Goal: Find specific page/section: Find specific page/section

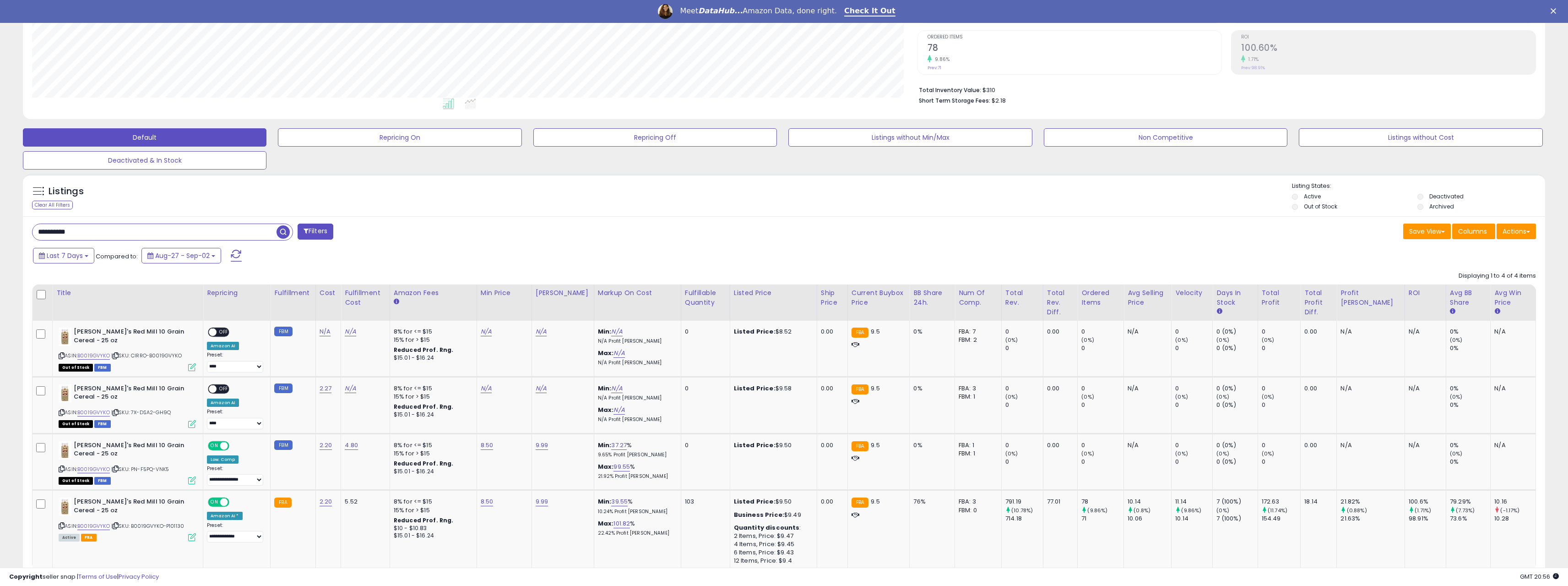
scroll to position [188, 885]
drag, startPoint x: 111, startPoint y: 238, endPoint x: 26, endPoint y: 238, distance: 85.0
click at [26, 238] on div "**********" at bounding box center [405, 232] width 759 height 18
paste input "text"
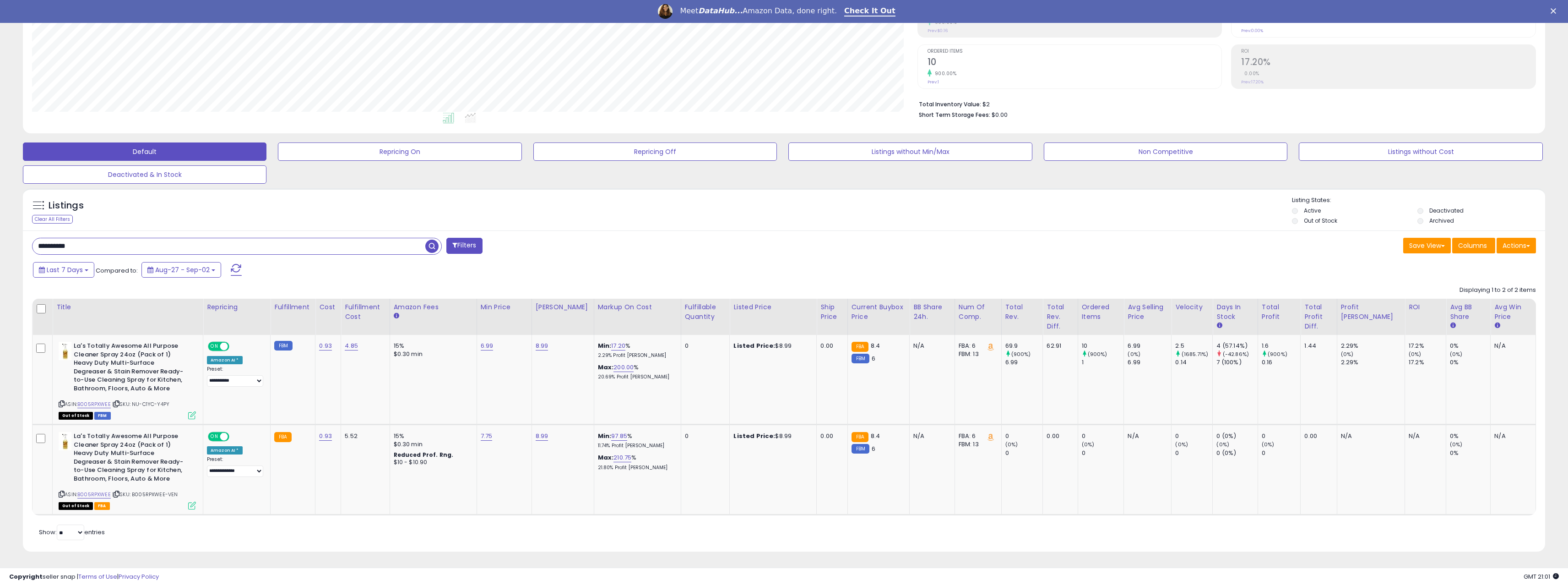
drag, startPoint x: 145, startPoint y: 247, endPoint x: -39, endPoint y: 247, distance: 184.0
click at [0, 247] on html "Unable to login Retrieving listings data.. has not yet accepted the Terms of Us…" at bounding box center [784, 124] width 1568 height 586
paste input "text"
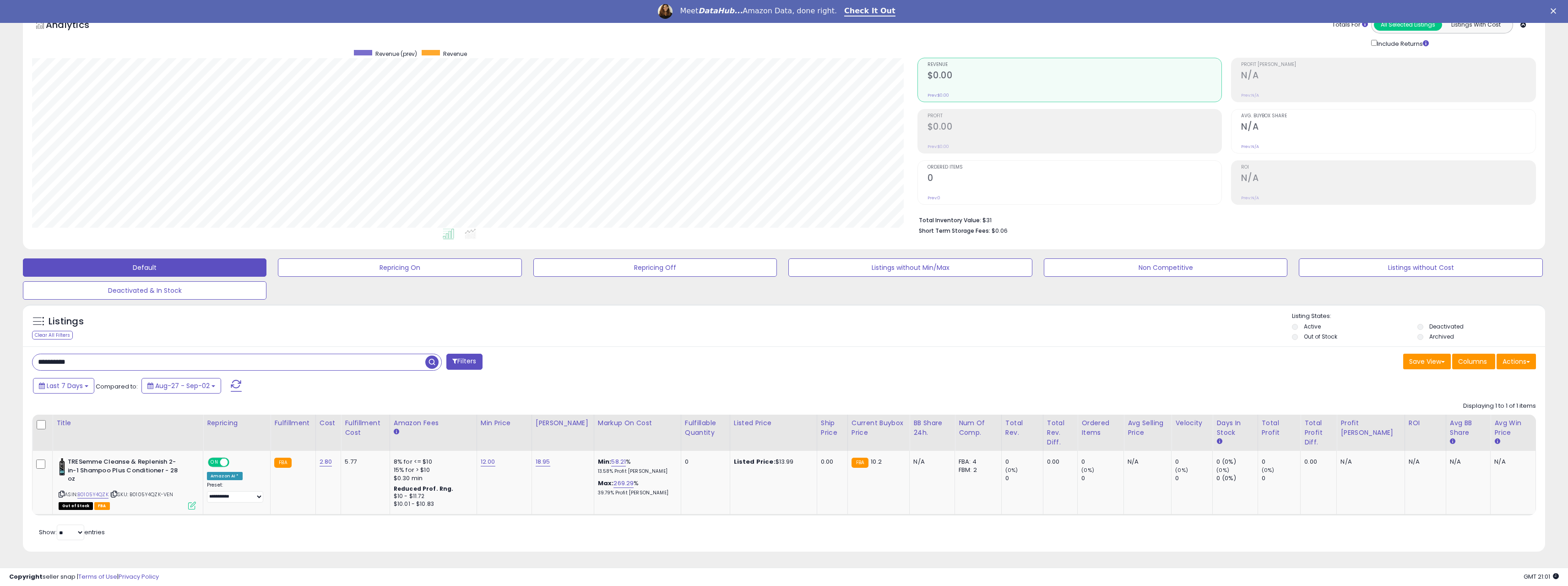
drag, startPoint x: 23, startPoint y: 359, endPoint x: 15, endPoint y: 358, distance: 8.1
click at [6, 357] on div "**********" at bounding box center [784, 286] width 1559 height 554
paste input "text"
click at [470, 362] on button "Filters" at bounding box center [464, 362] width 35 height 16
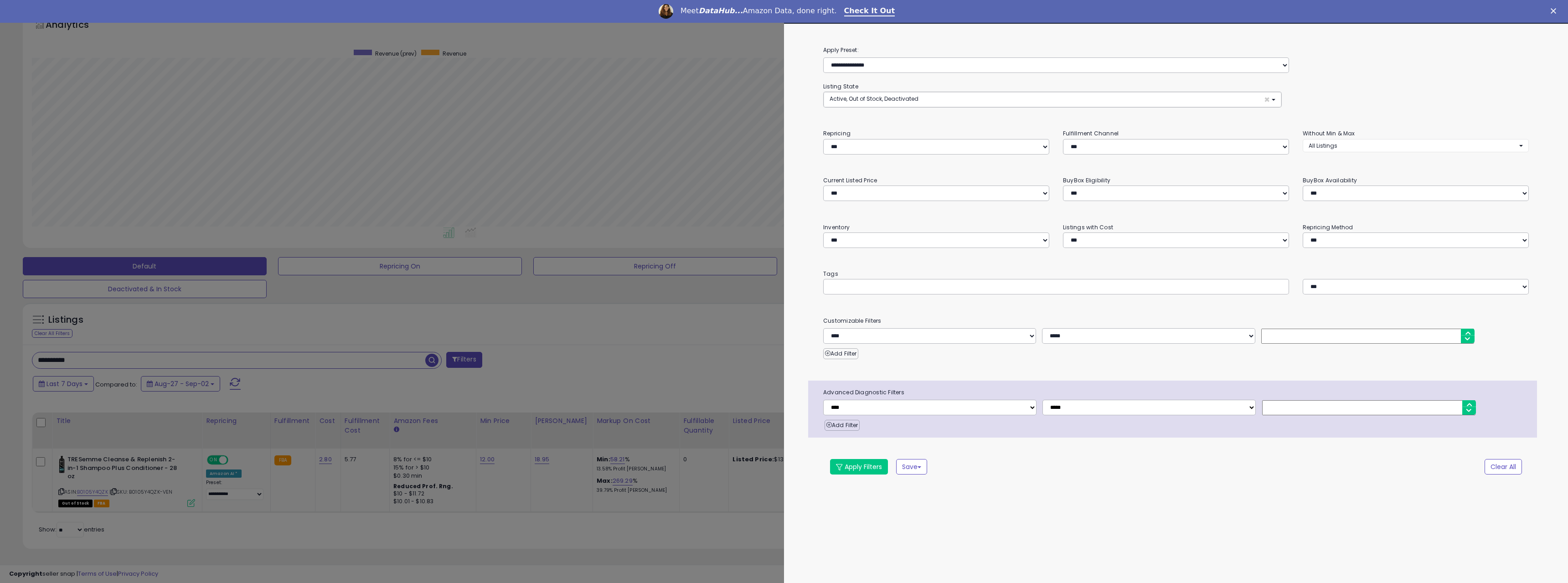
scroll to position [187, 885]
click at [435, 360] on div at bounding box center [784, 292] width 1568 height 583
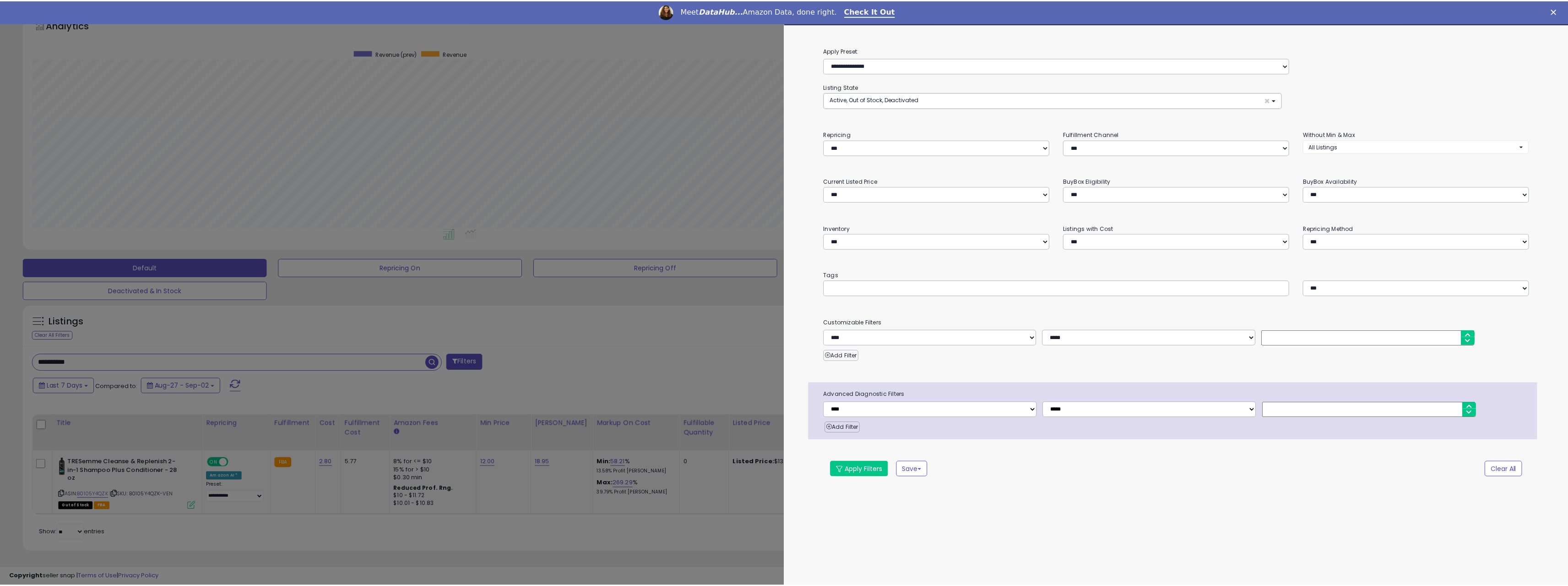
scroll to position [0, 0]
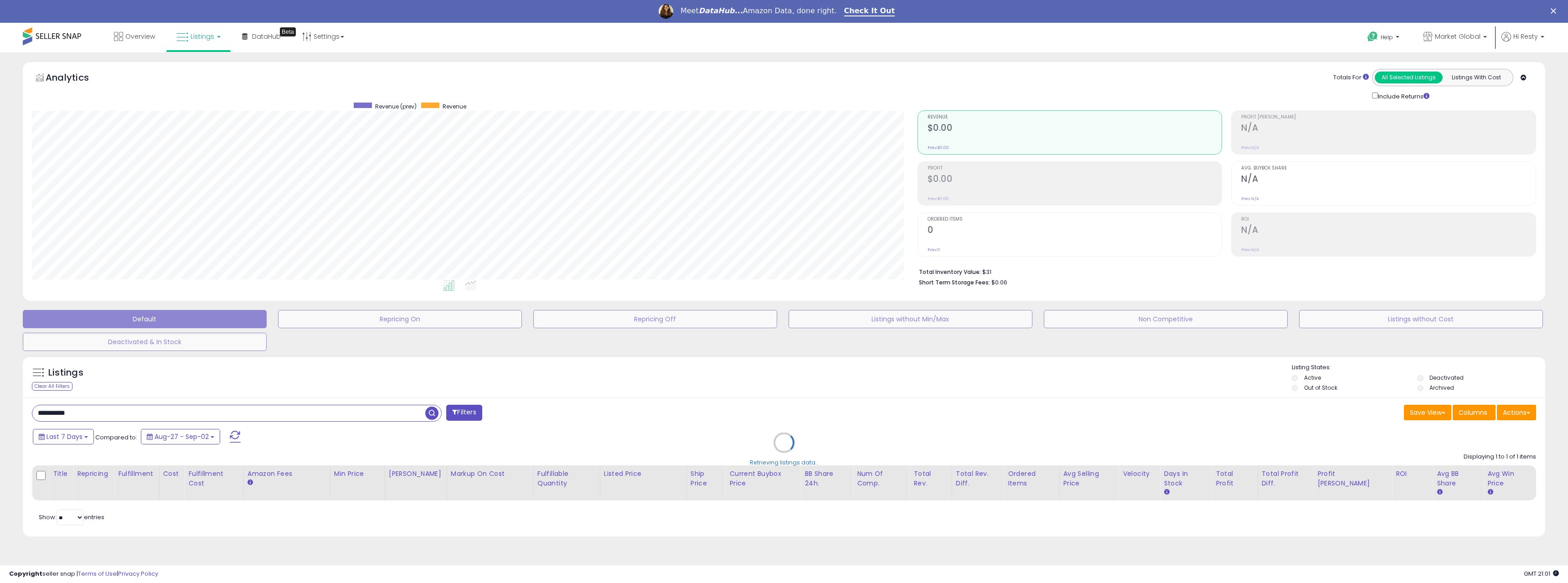
click at [432, 420] on div "Retrieving listings data.." at bounding box center [784, 449] width 1536 height 197
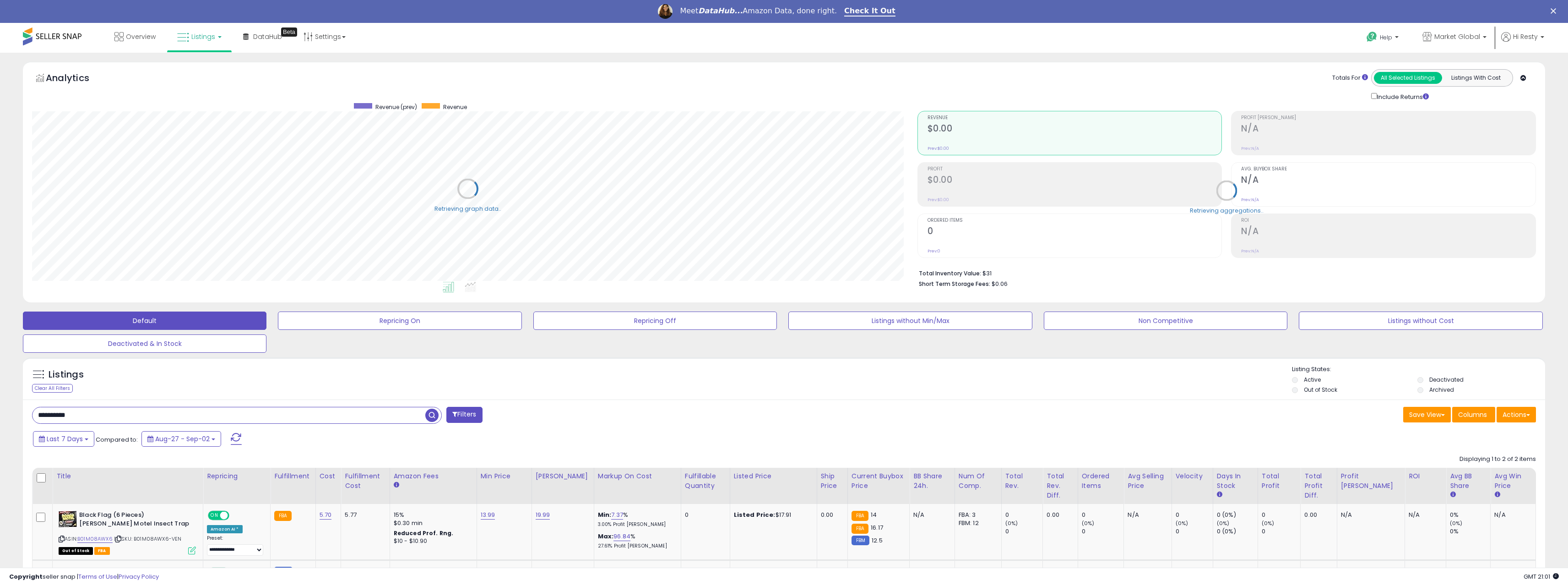
drag, startPoint x: 105, startPoint y: 417, endPoint x: -35, endPoint y: 417, distance: 140.0
click at [0, 417] on html "Unable to login Retrieving listings data.. has not yet accepted the Terms of Us…" at bounding box center [784, 293] width 1568 height 586
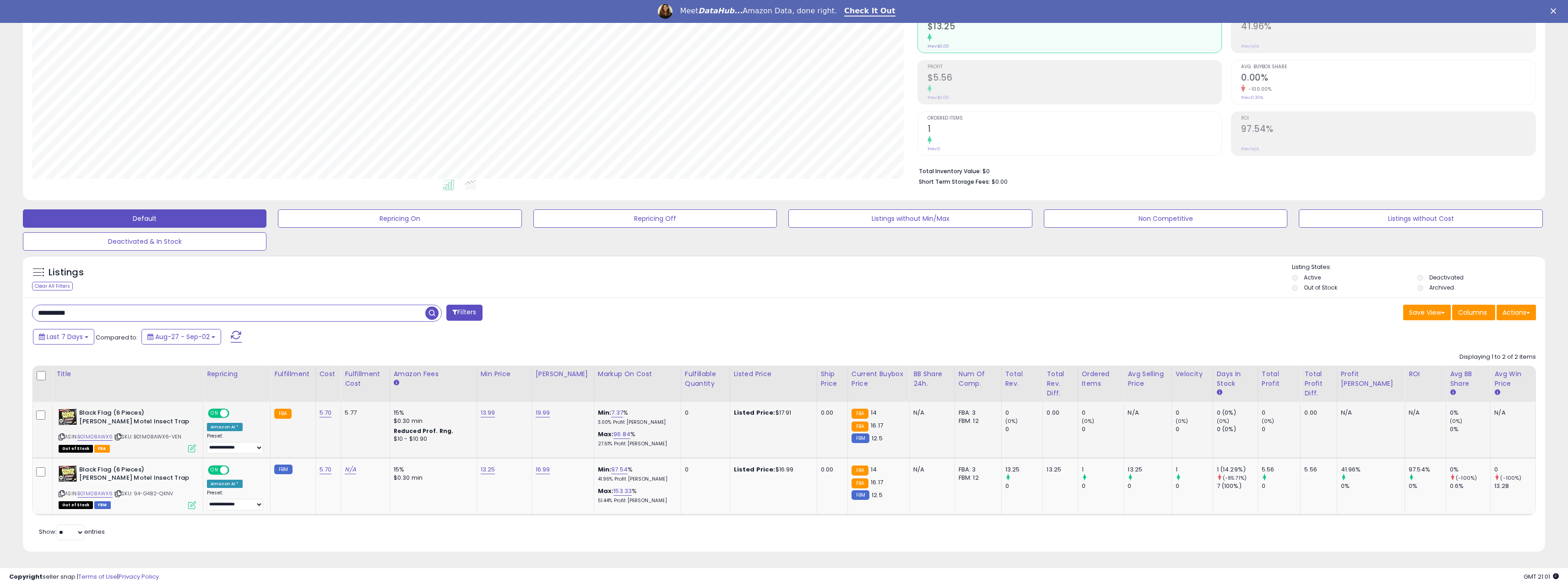
scroll to position [188, 885]
drag, startPoint x: 26, startPoint y: 311, endPoint x: 5, endPoint y: 312, distance: 21.0
click at [5, 312] on div "**********" at bounding box center [784, 261] width 1559 height 603
paste input "text"
click at [435, 314] on span "button" at bounding box center [432, 313] width 13 height 13
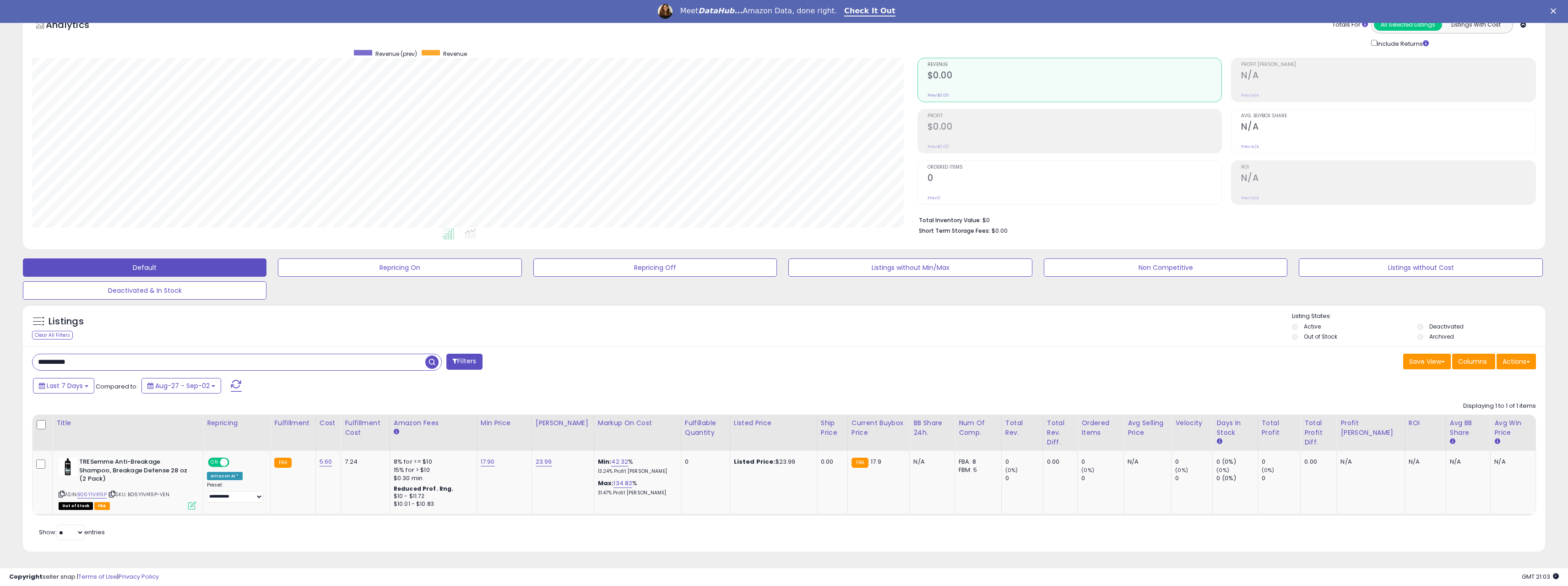
click at [48, 360] on input "**********" at bounding box center [229, 362] width 393 height 16
paste input "text"
click at [438, 364] on span "button" at bounding box center [432, 362] width 13 height 13
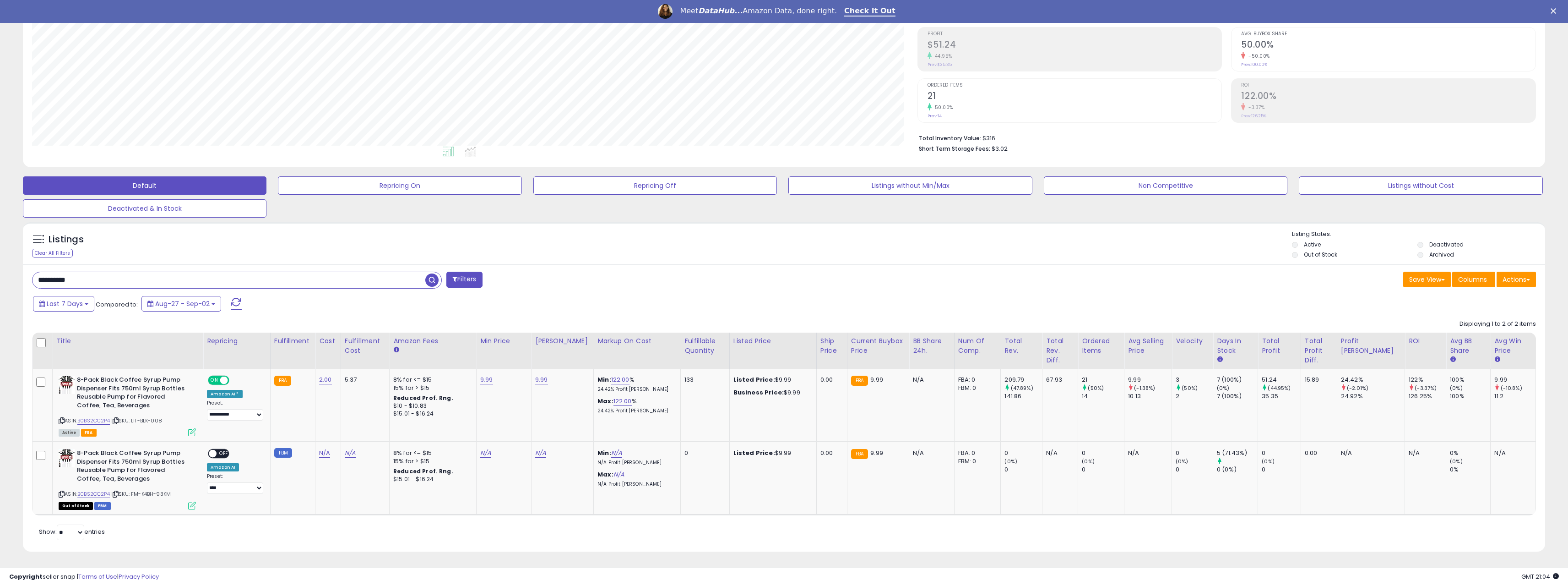
drag, startPoint x: 123, startPoint y: 282, endPoint x: 20, endPoint y: 282, distance: 103.0
click at [20, 282] on div "Listings Clear All Filters" at bounding box center [784, 390] width 1536 height 346
paste input "text"
click at [435, 278] on span "button" at bounding box center [432, 280] width 13 height 13
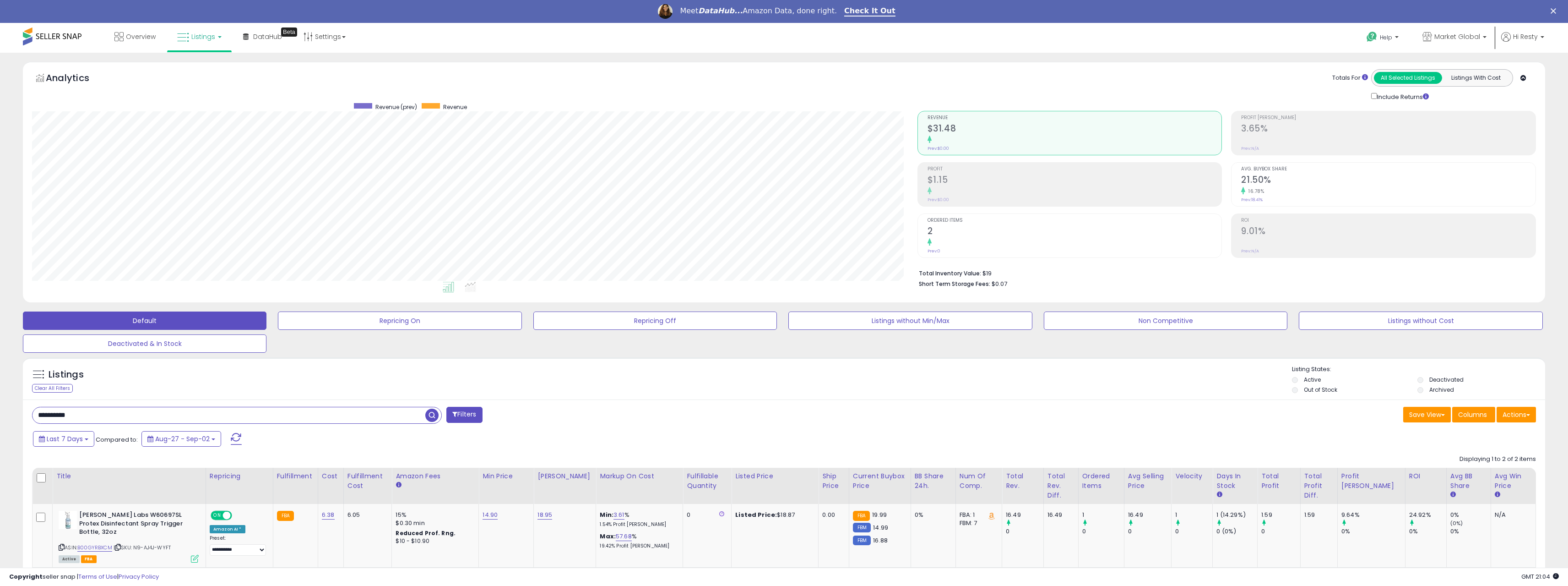
drag, startPoint x: 95, startPoint y: 412, endPoint x: -22, endPoint y: 434, distance: 119.1
click at [0, 434] on html "Unable to login Retrieving listings data.. has not yet accepted the Terms of Us…" at bounding box center [784, 293] width 1568 height 586
paste input "text"
drag, startPoint x: 61, startPoint y: 415, endPoint x: 48, endPoint y: 415, distance: 13.0
click at [48, 415] on input "**********" at bounding box center [229, 415] width 393 height 16
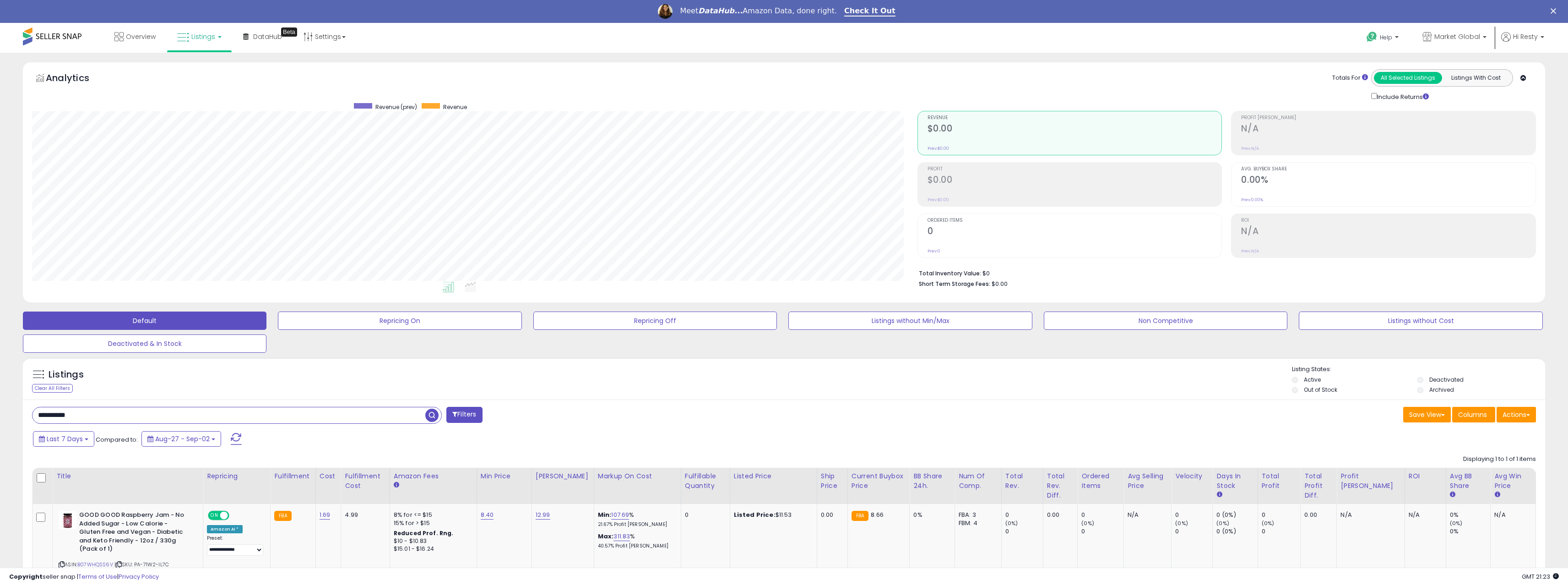
paste input "**"
drag, startPoint x: 94, startPoint y: 415, endPoint x: 9, endPoint y: 417, distance: 85.0
click at [9, 417] on div "**********" at bounding box center [784, 347] width 1559 height 572
paste input "text"
click at [429, 418] on span "button" at bounding box center [432, 415] width 13 height 13
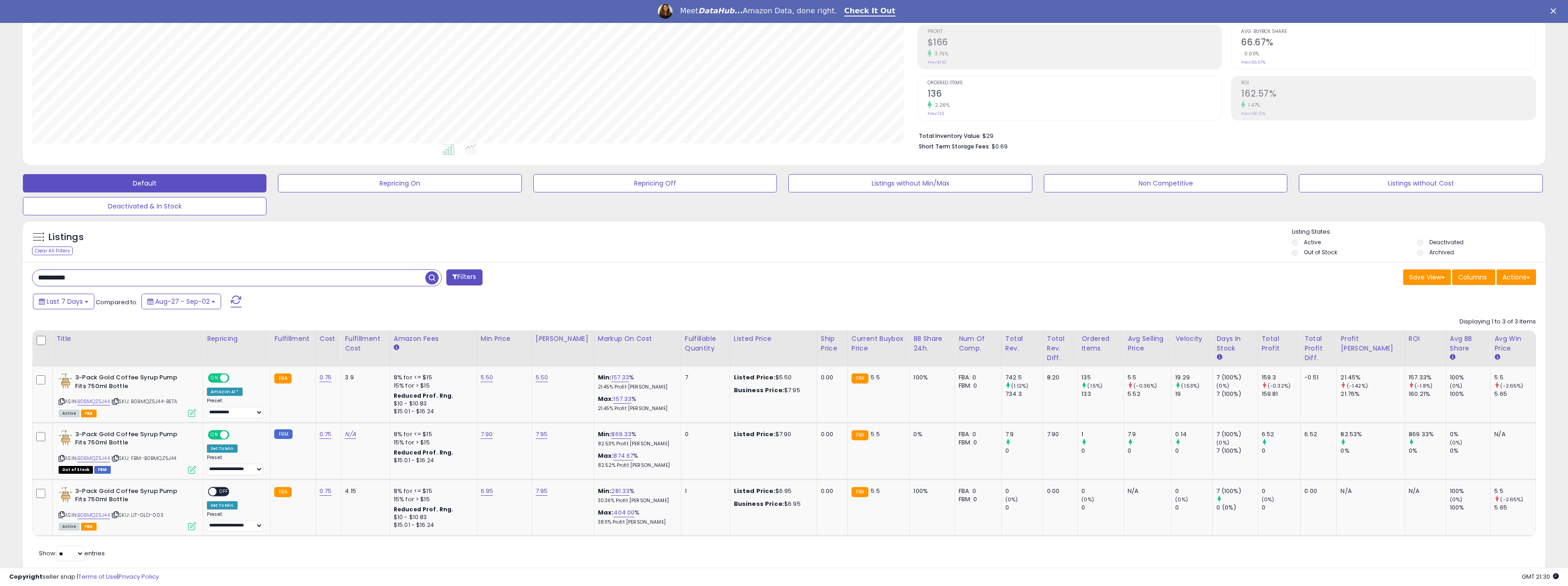
drag, startPoint x: 110, startPoint y: 278, endPoint x: 62, endPoint y: 276, distance: 48.0
click at [0, 278] on html "Unable to login Retrieving listings data.. has not yet accepted the Terms of Us…" at bounding box center [784, 155] width 1568 height 586
paste input "text"
click at [432, 280] on span "button" at bounding box center [432, 278] width 13 height 13
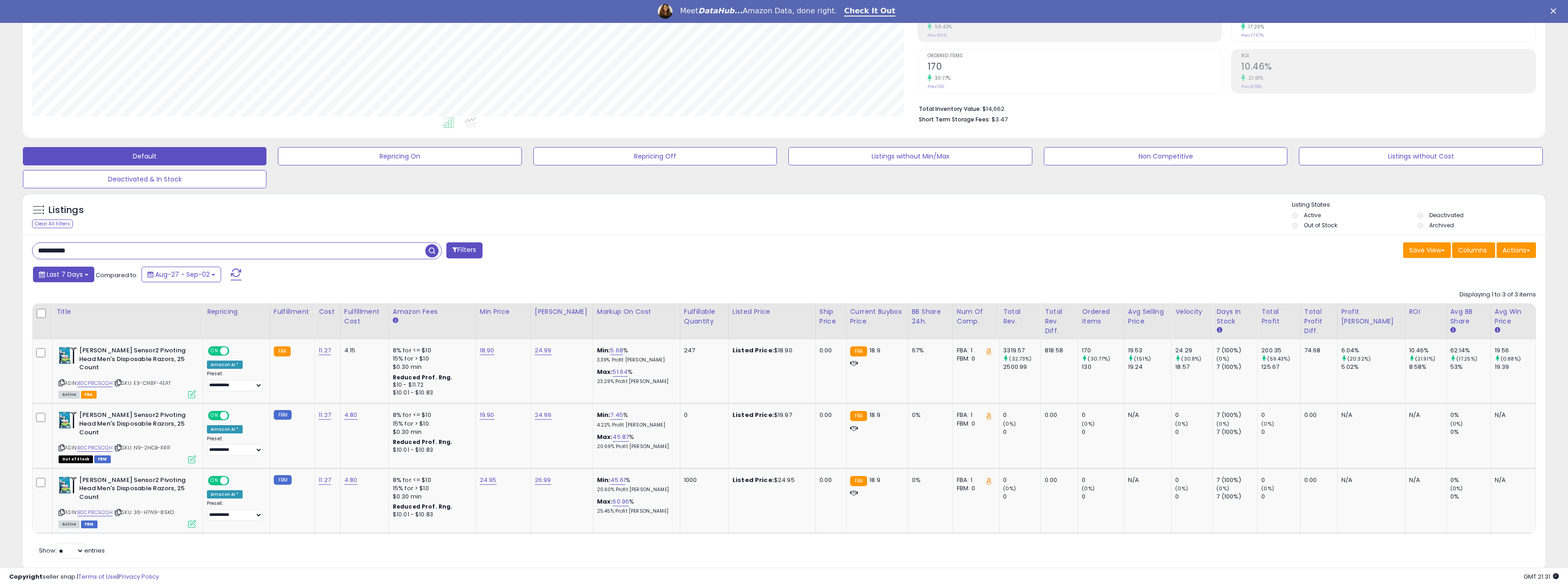
drag, startPoint x: 112, startPoint y: 253, endPoint x: 46, endPoint y: 270, distance: 68.2
click at [0, 253] on html "Unable to login Retrieving listings data.. has not yet accepted the Terms of Us…" at bounding box center [784, 128] width 1568 height 586
paste input "text"
type input "**********"
click at [431, 253] on span "button" at bounding box center [432, 251] width 13 height 13
